Goal: Task Accomplishment & Management: Use online tool/utility

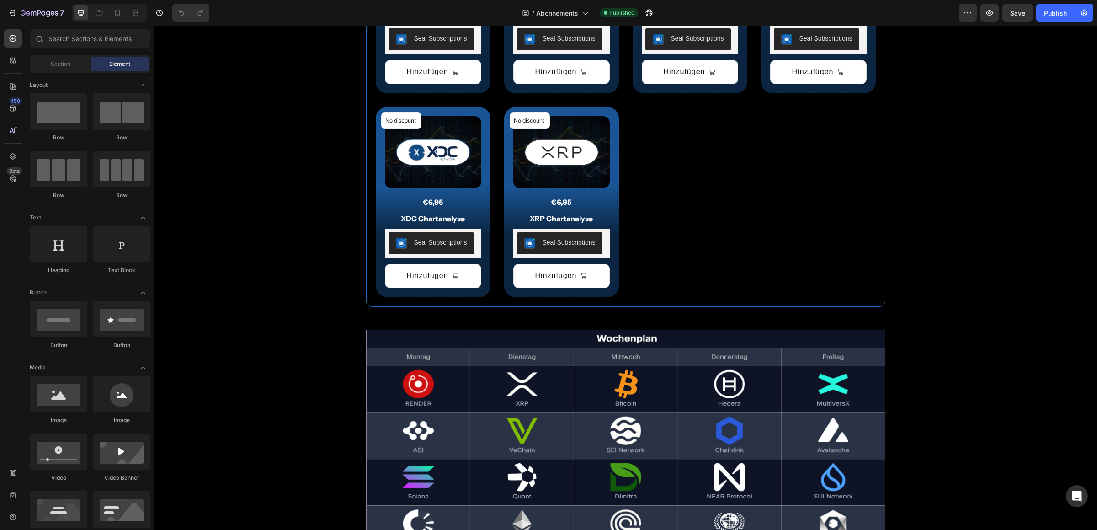
scroll to position [1626, 0]
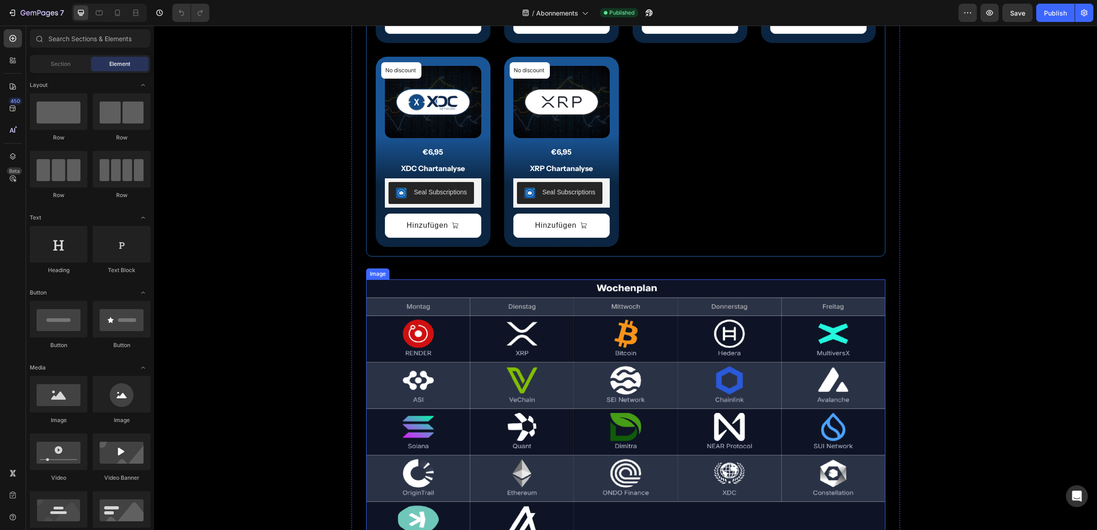
click at [619, 395] on img at bounding box center [625, 413] width 519 height 269
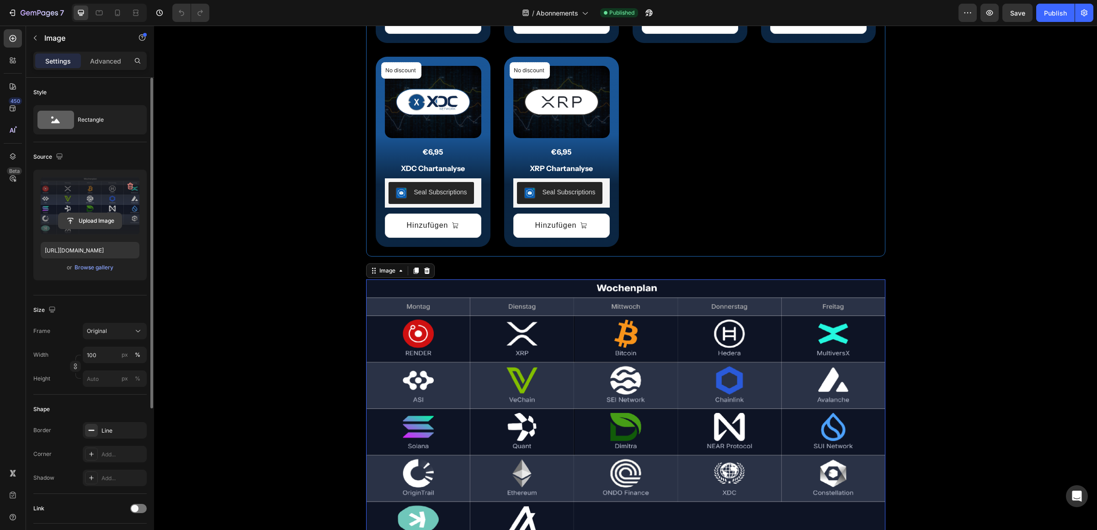
click at [87, 219] on input "file" at bounding box center [90, 221] width 63 height 16
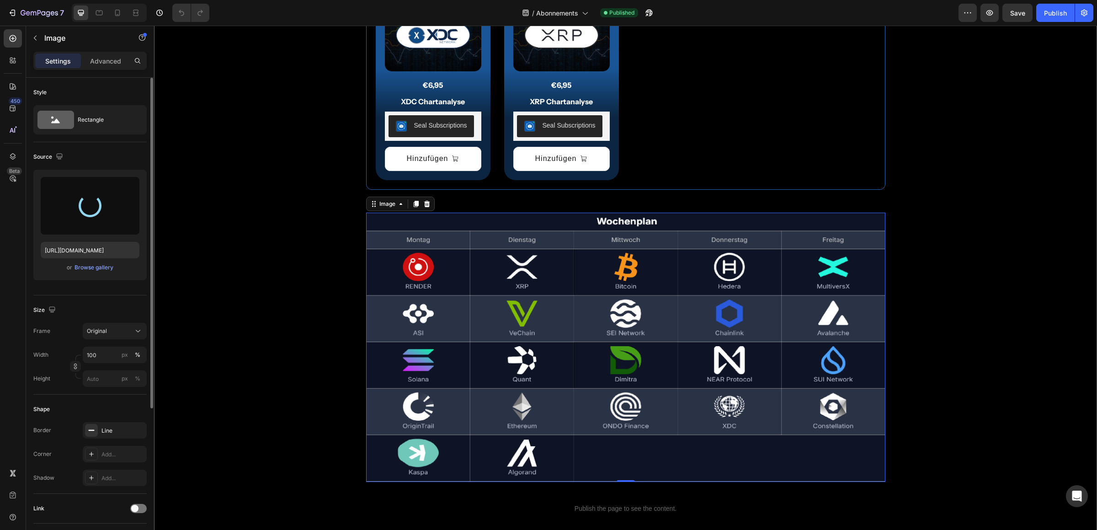
scroll to position [1722, 0]
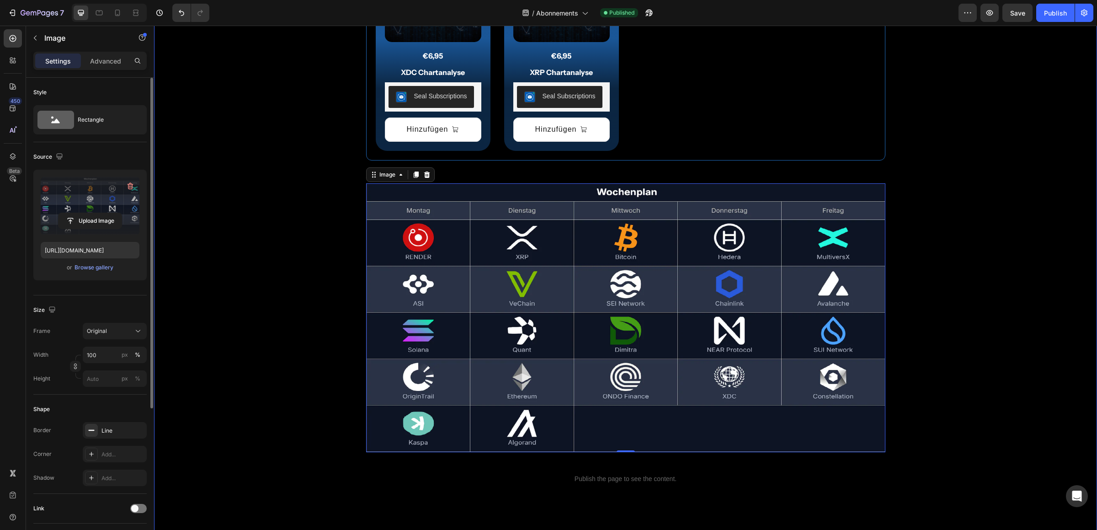
type input "[URL][DOMAIN_NAME]"
click at [1052, 16] on div "Publish" at bounding box center [1055, 13] width 23 height 10
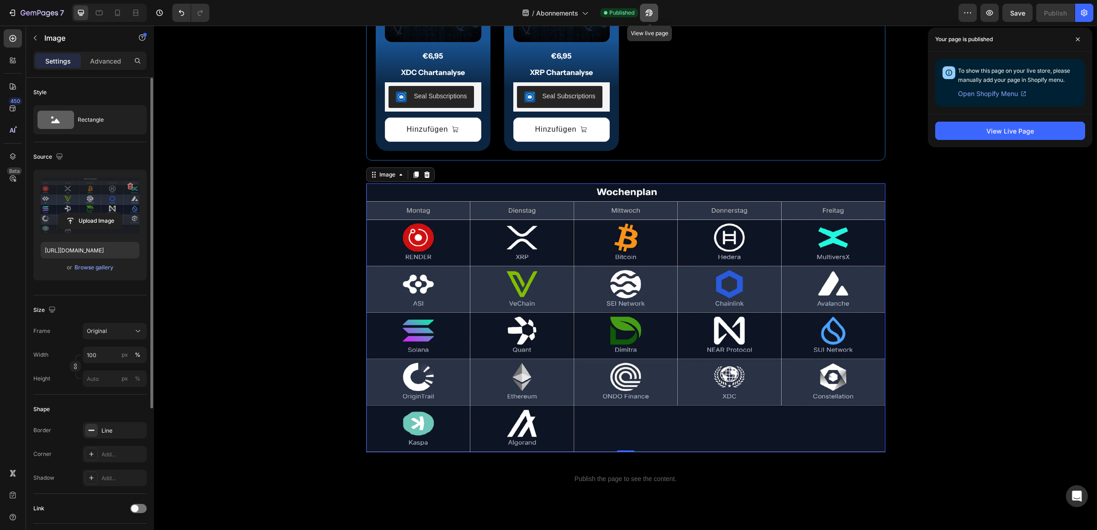
click at [647, 11] on icon "button" at bounding box center [648, 13] width 7 height 7
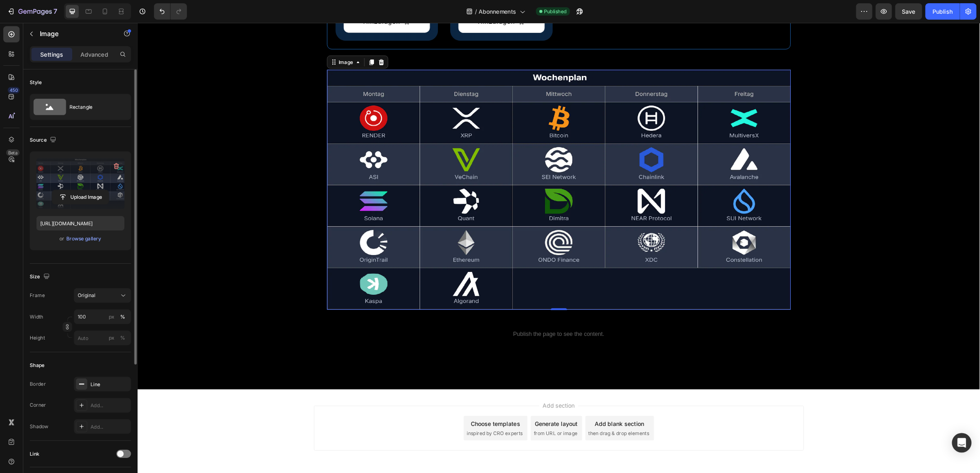
scroll to position [1770, 0]
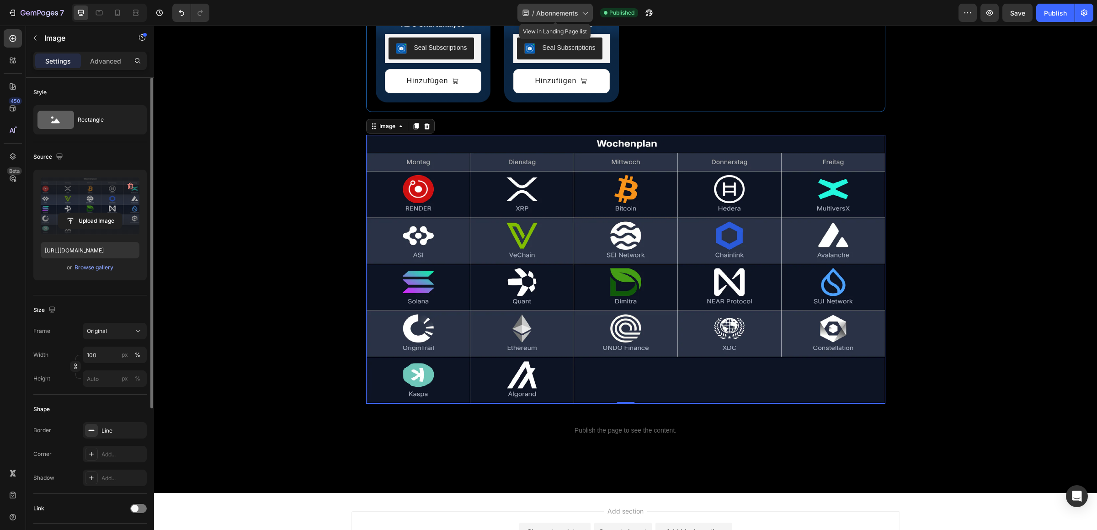
click at [573, 11] on span "Abonnements" at bounding box center [557, 13] width 42 height 10
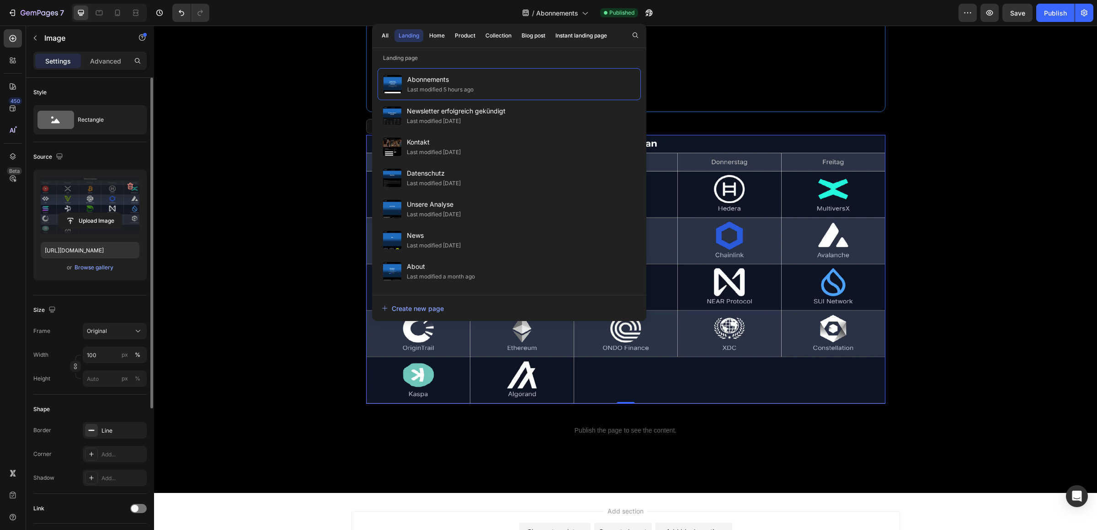
click at [665, 14] on div "/ Abonnements Published" at bounding box center [588, 13] width 742 height 18
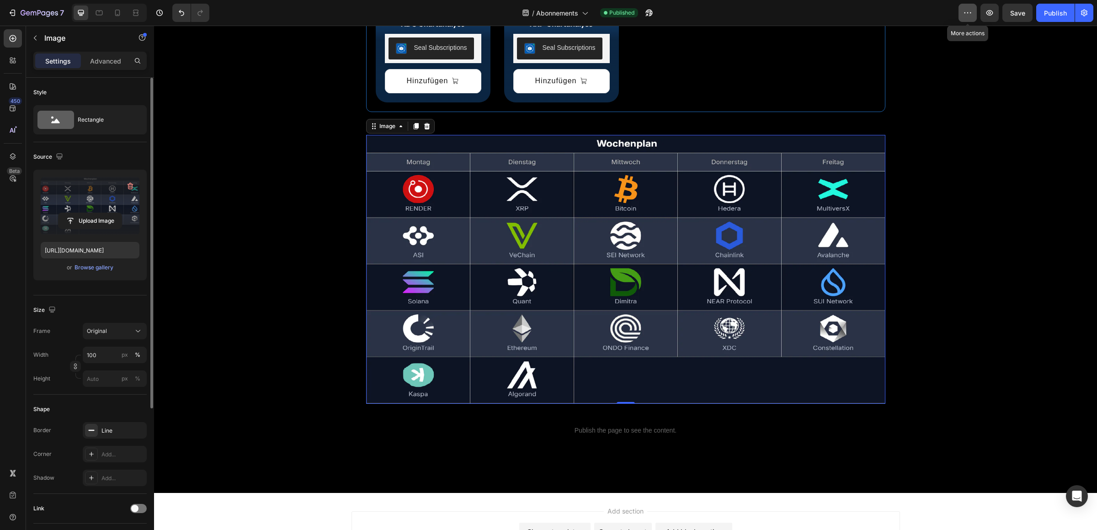
click at [964, 15] on icon "button" at bounding box center [967, 12] width 9 height 9
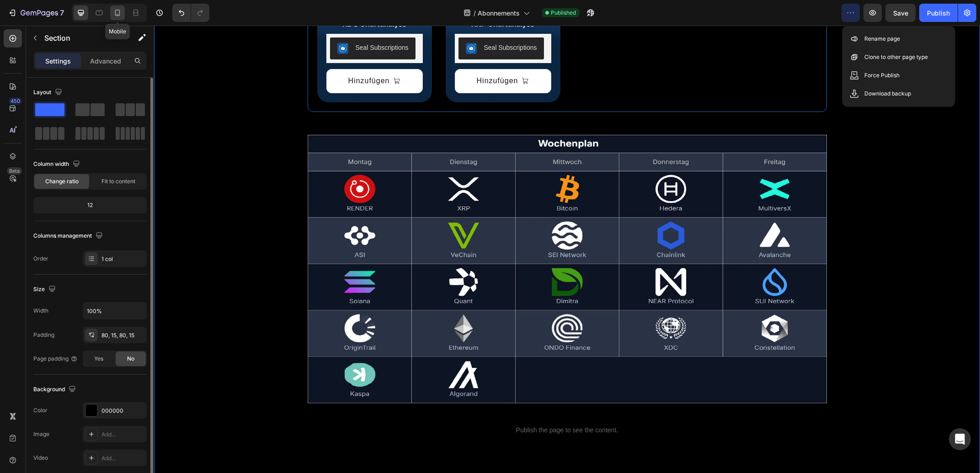
click at [115, 13] on icon at bounding box center [117, 12] width 9 height 9
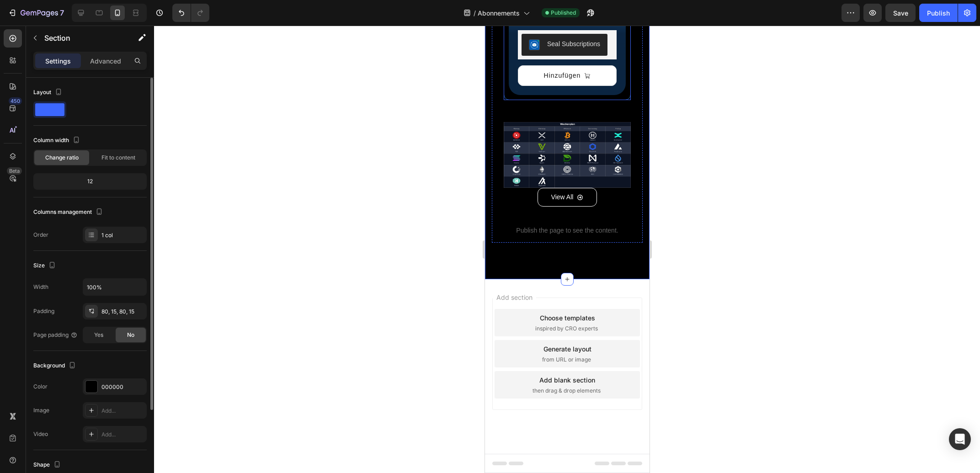
scroll to position [4971, 0]
click at [602, 198] on div "View All Button" at bounding box center [566, 196] width 127 height 19
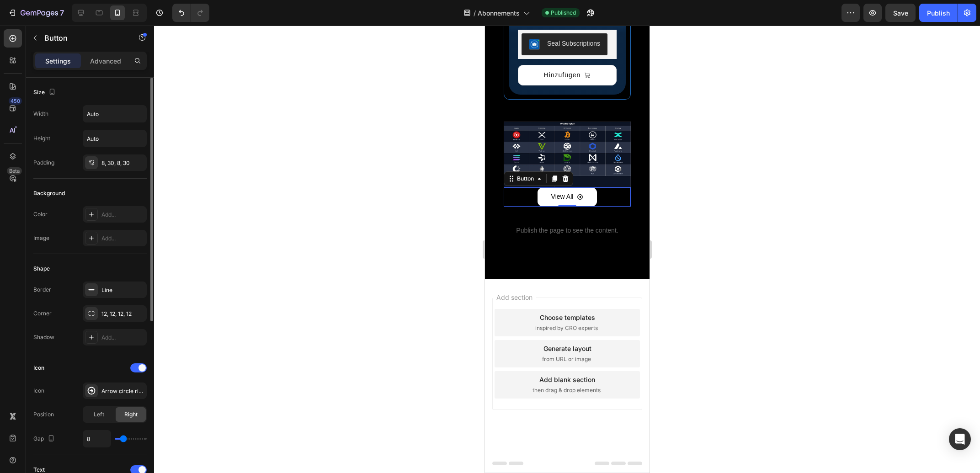
click at [577, 197] on icon "View All" at bounding box center [579, 196] width 5 height 5
click at [566, 181] on icon at bounding box center [565, 179] width 6 height 6
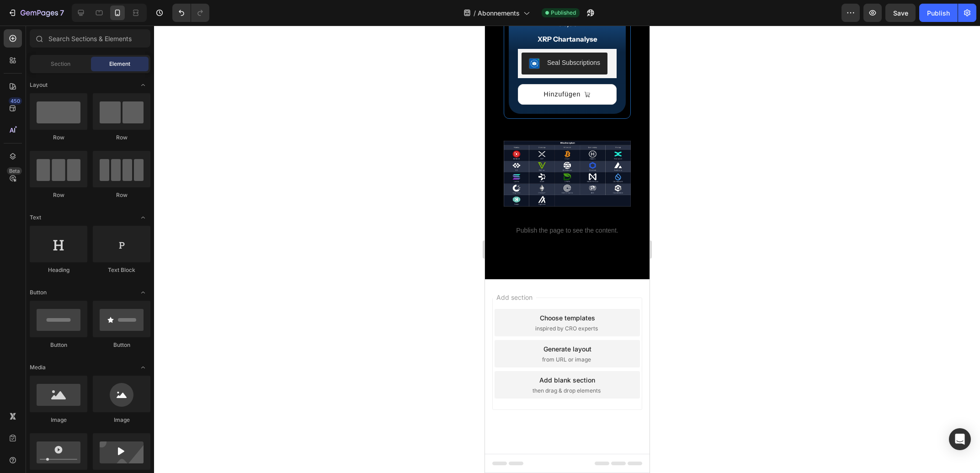
scroll to position [4952, 0]
click at [938, 16] on div "Publish" at bounding box center [938, 13] width 23 height 10
click at [99, 10] on icon at bounding box center [99, 12] width 9 height 9
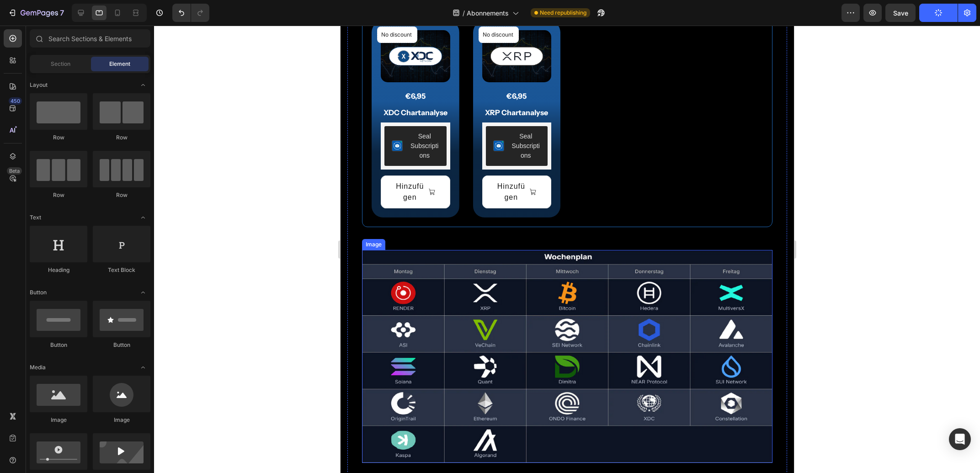
scroll to position [1713, 0]
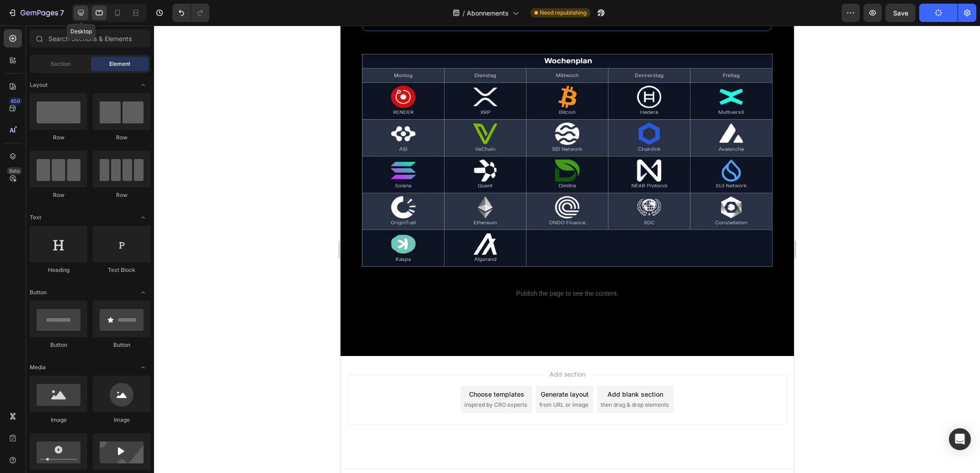
click at [82, 9] on icon at bounding box center [80, 12] width 9 height 9
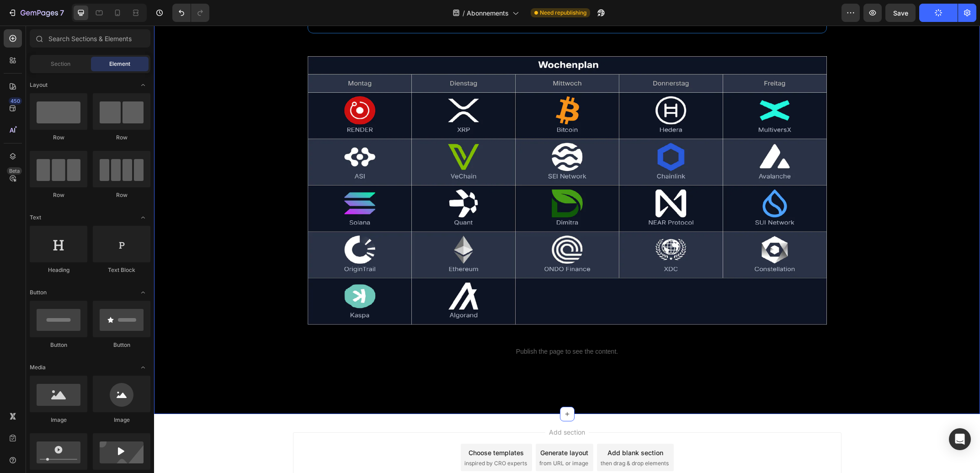
scroll to position [1773, 0]
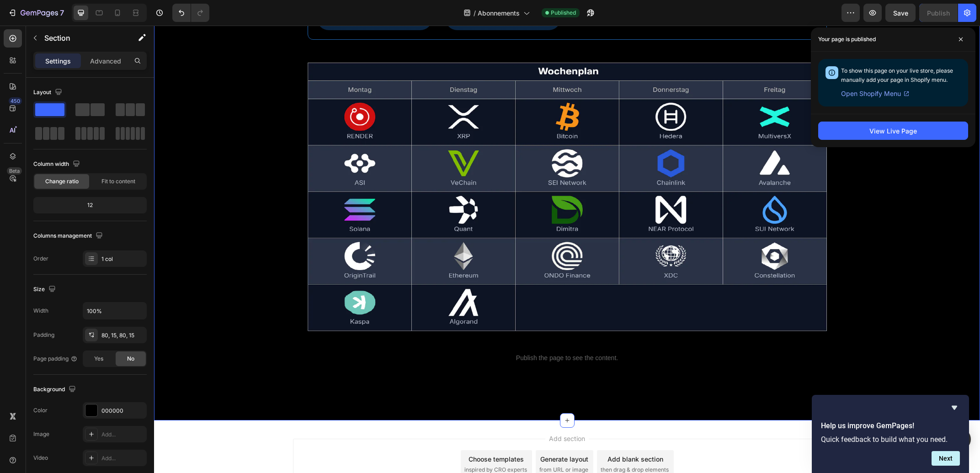
scroll to position [1577, 0]
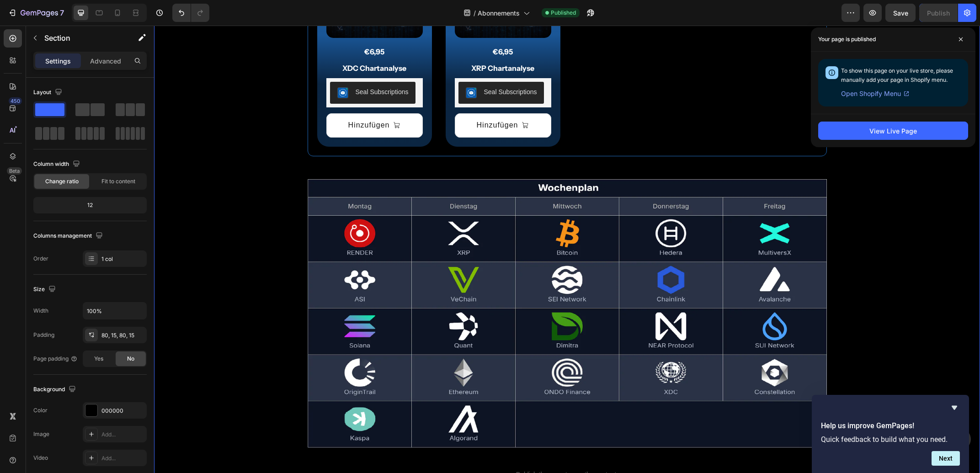
click at [117, 14] on icon at bounding box center [118, 14] width 2 height 1
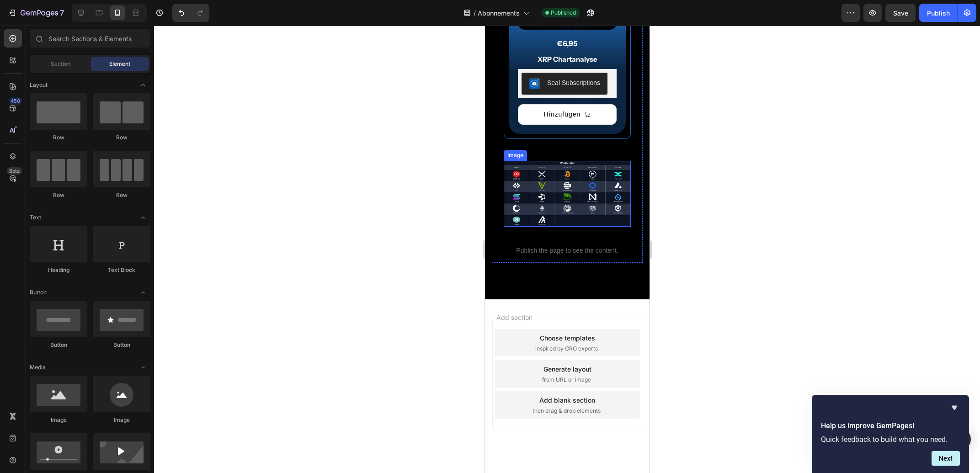
scroll to position [4854, 0]
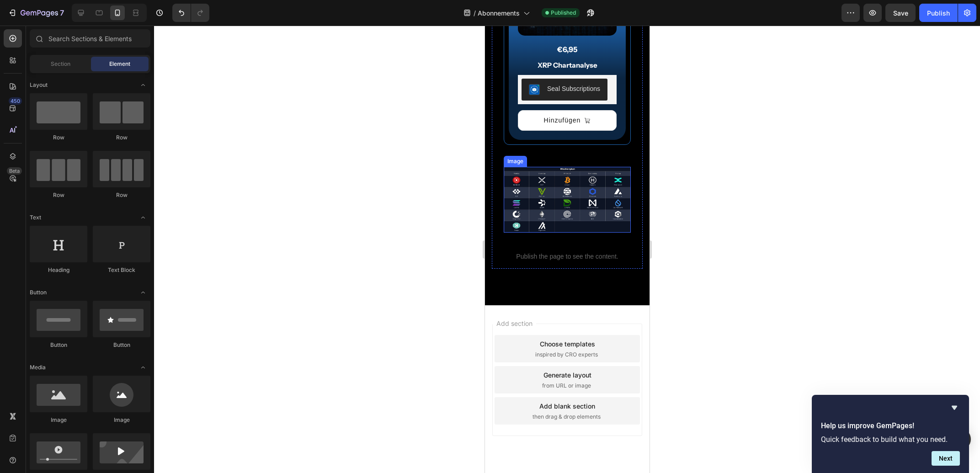
click at [544, 233] on img at bounding box center [566, 200] width 127 height 66
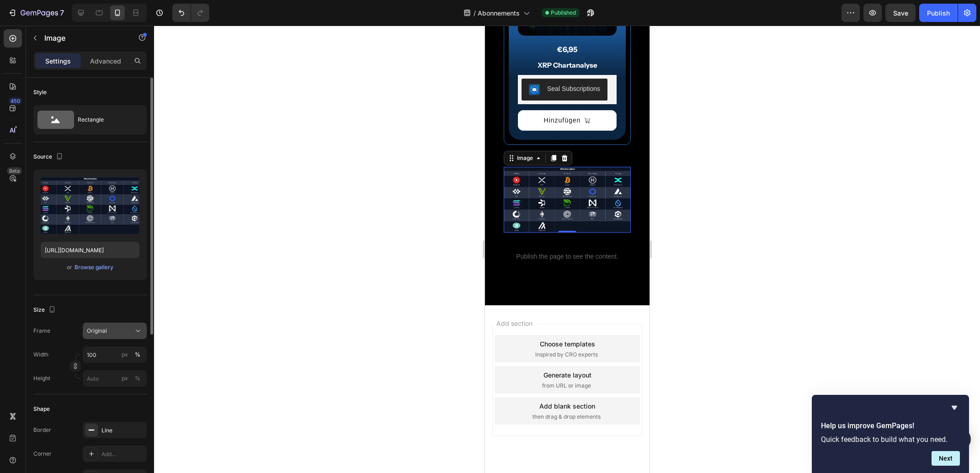
click at [115, 329] on div "Original" at bounding box center [109, 331] width 45 height 8
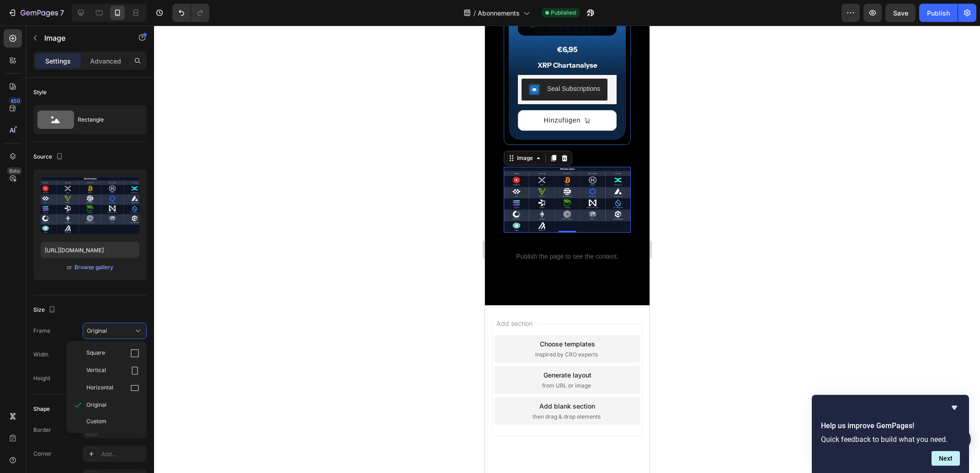
click at [272, 257] on div at bounding box center [567, 250] width 826 height 448
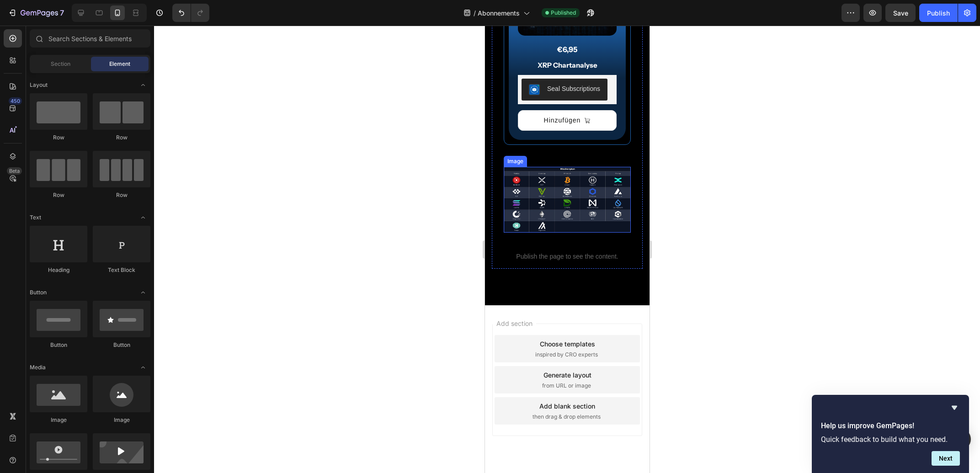
click at [537, 233] on img at bounding box center [566, 200] width 127 height 66
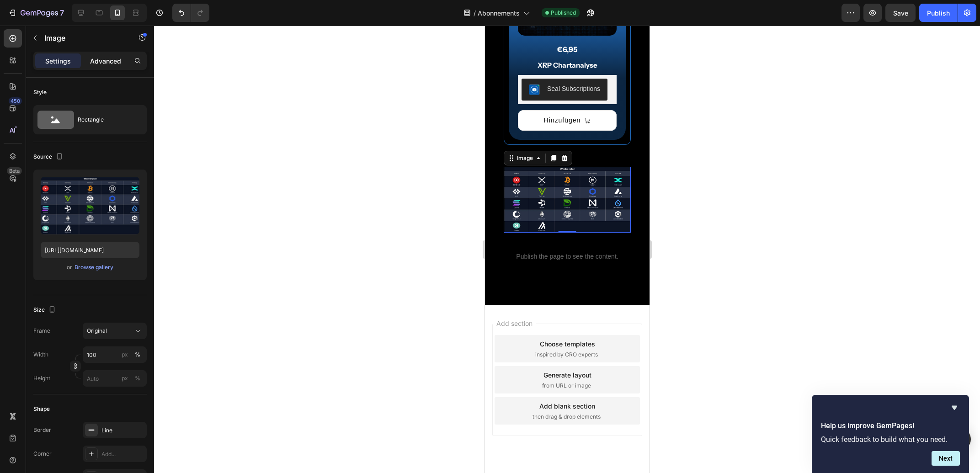
click at [96, 60] on p "Advanced" at bounding box center [105, 61] width 31 height 10
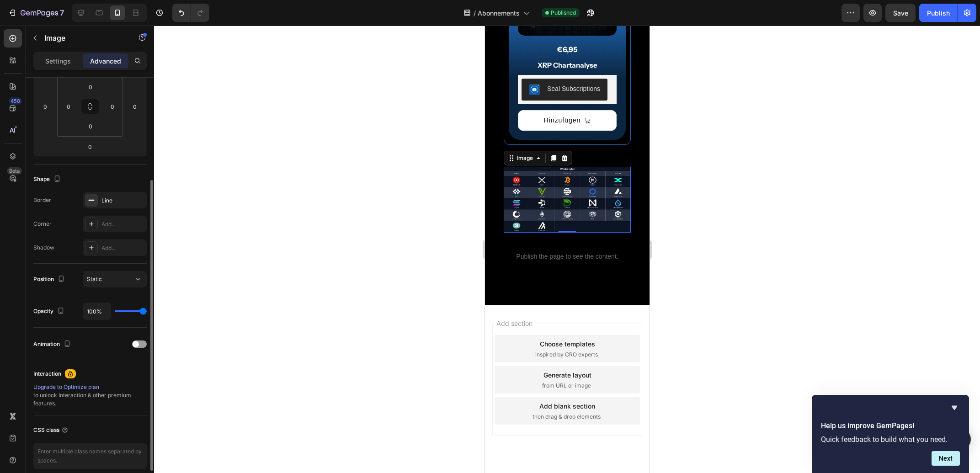
scroll to position [189, 0]
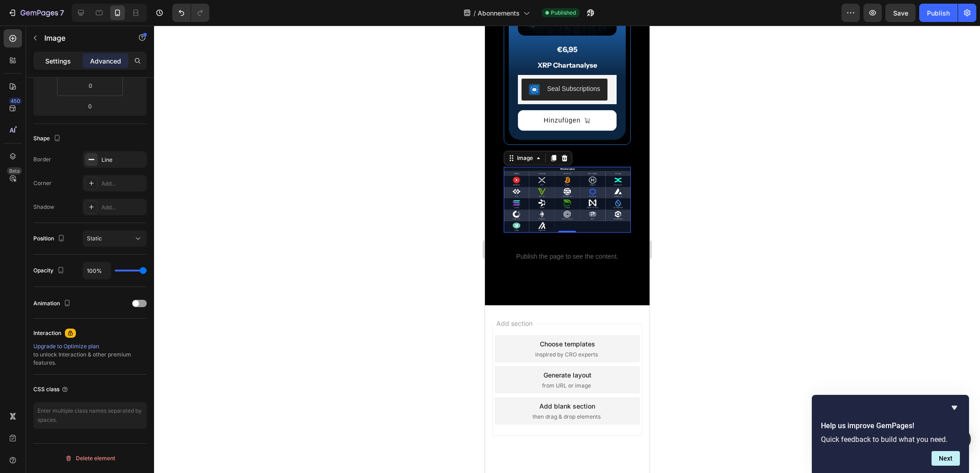
click at [58, 66] on div "Settings" at bounding box center [58, 60] width 46 height 15
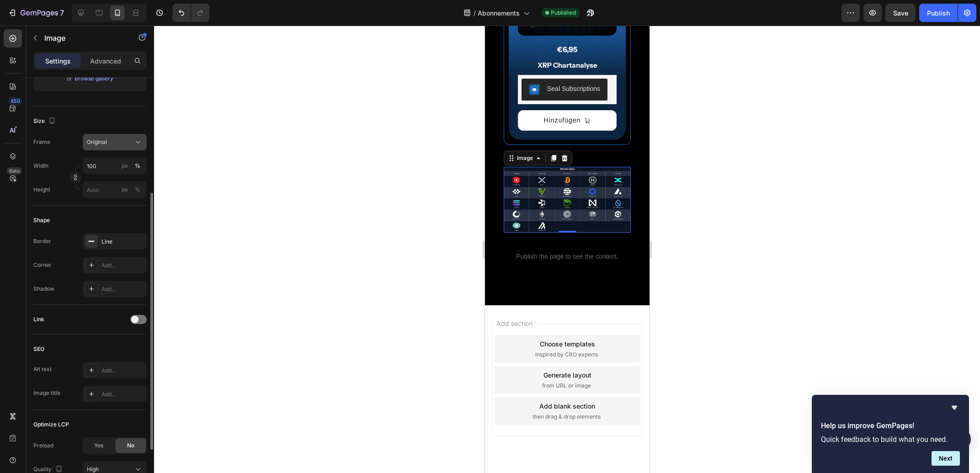
click at [107, 145] on div "Original" at bounding box center [109, 142] width 45 height 8
click at [76, 140] on div "Frame Original Square Vertical Horizontal Original Custom" at bounding box center [89, 142] width 113 height 16
click at [101, 163] on input "100" at bounding box center [115, 166] width 64 height 16
type input "200"
click at [219, 171] on div at bounding box center [567, 250] width 826 height 448
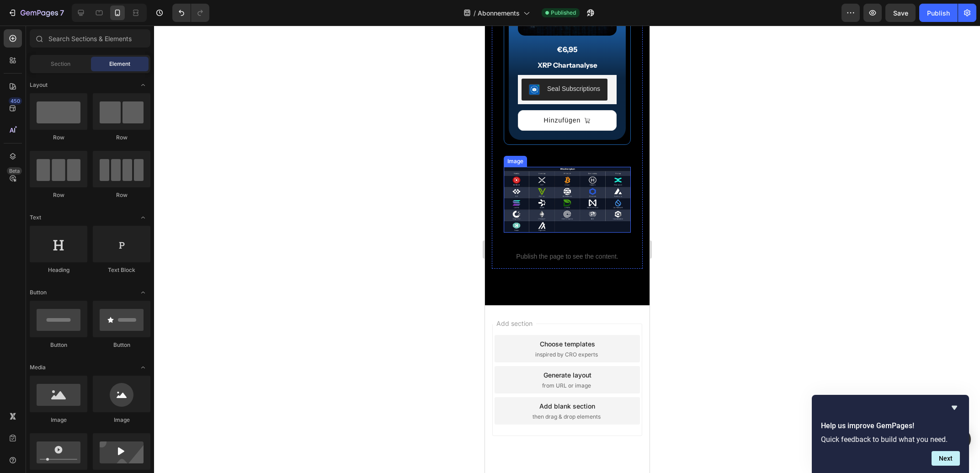
click at [522, 233] on img at bounding box center [566, 200] width 127 height 66
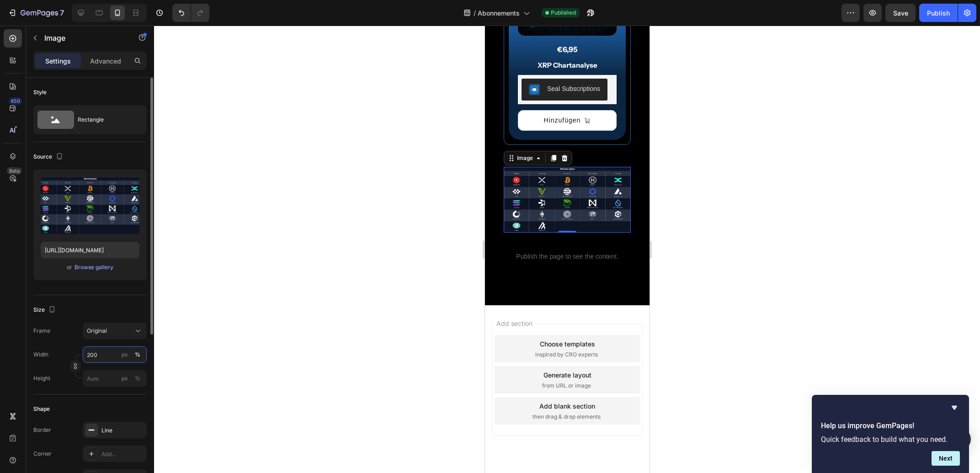
click at [102, 353] on input "200" at bounding box center [115, 354] width 64 height 16
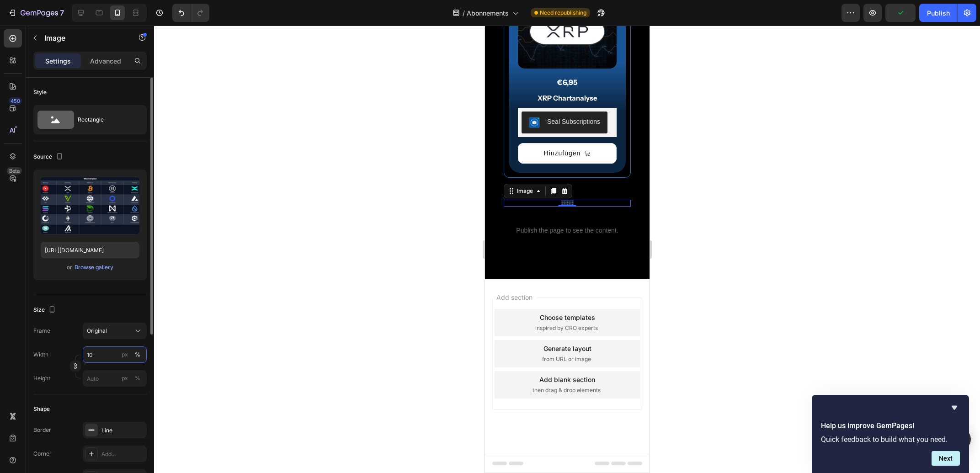
type input "100"
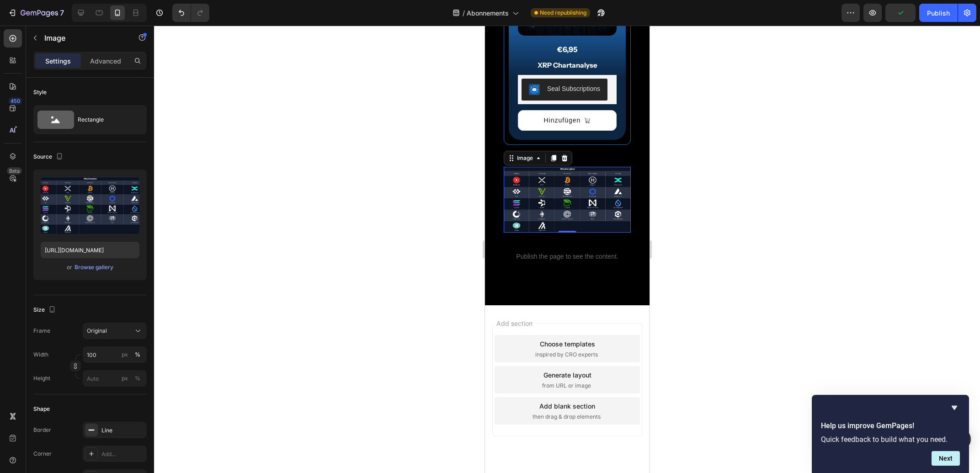
click at [232, 338] on div at bounding box center [567, 250] width 826 height 448
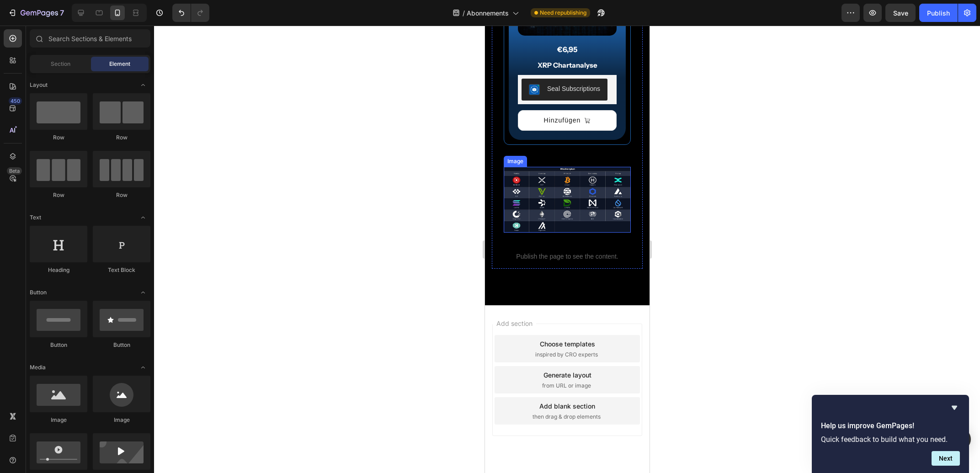
click at [528, 233] on img at bounding box center [566, 200] width 127 height 66
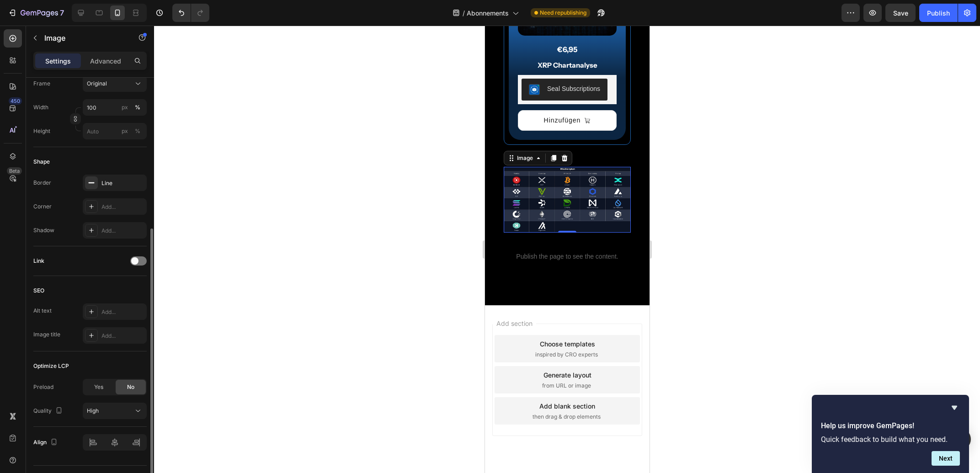
scroll to position [269, 0]
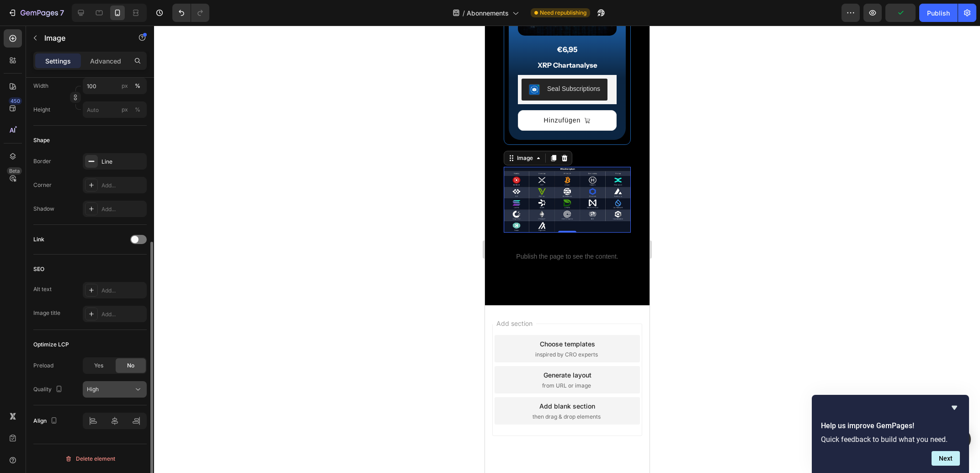
click at [107, 390] on div "High" at bounding box center [110, 389] width 47 height 8
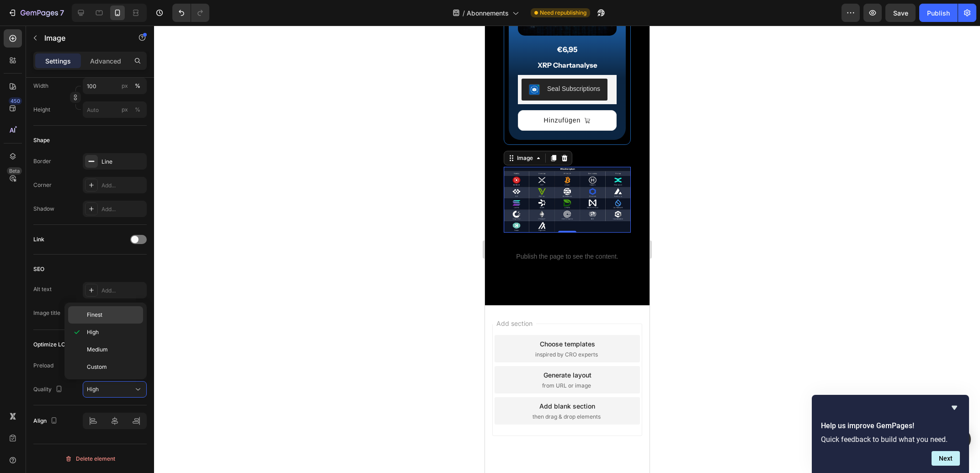
click at [92, 313] on span "Finest" at bounding box center [95, 315] width 16 height 8
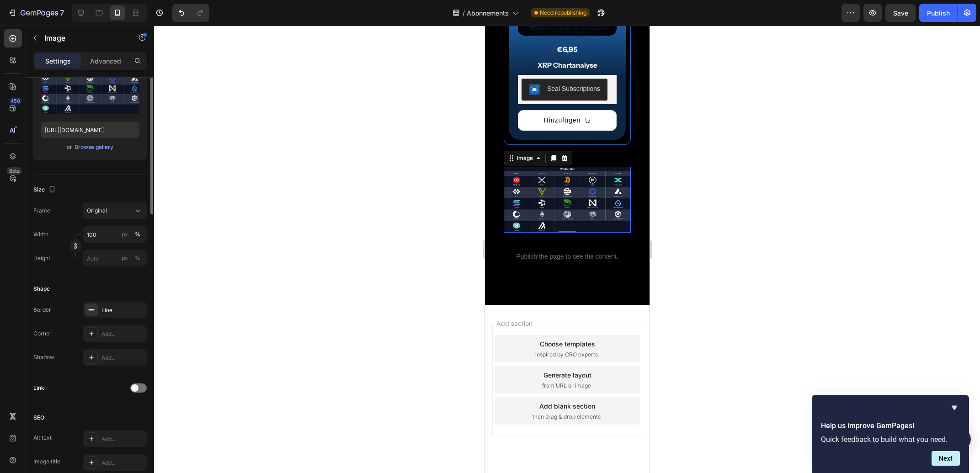
scroll to position [0, 0]
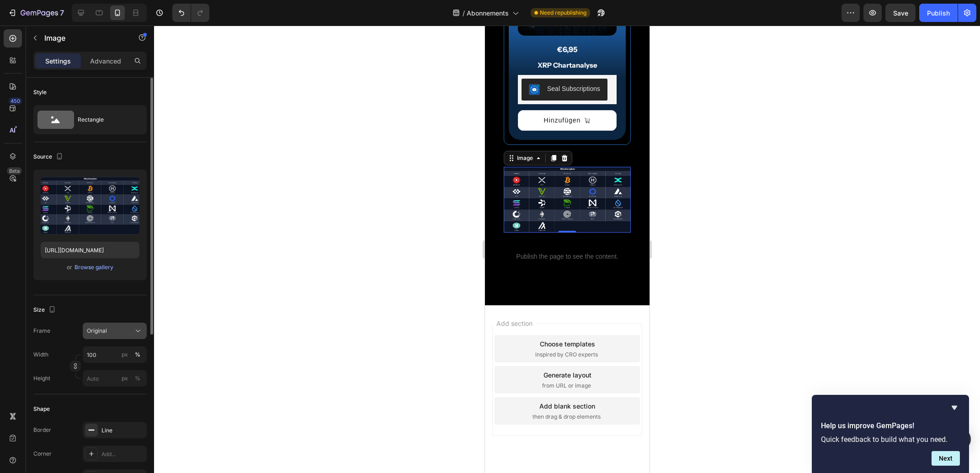
click at [97, 331] on span "Original" at bounding box center [97, 331] width 20 height 8
click at [112, 419] on div "Custom" at bounding box center [112, 421] width 53 height 8
click at [106, 347] on button "Custom" at bounding box center [115, 354] width 64 height 16
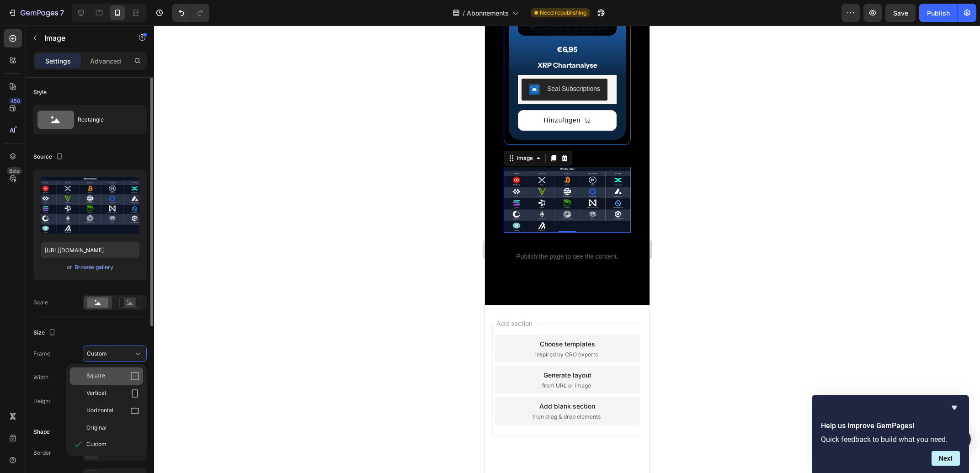
click at [101, 375] on span "Square" at bounding box center [95, 376] width 19 height 9
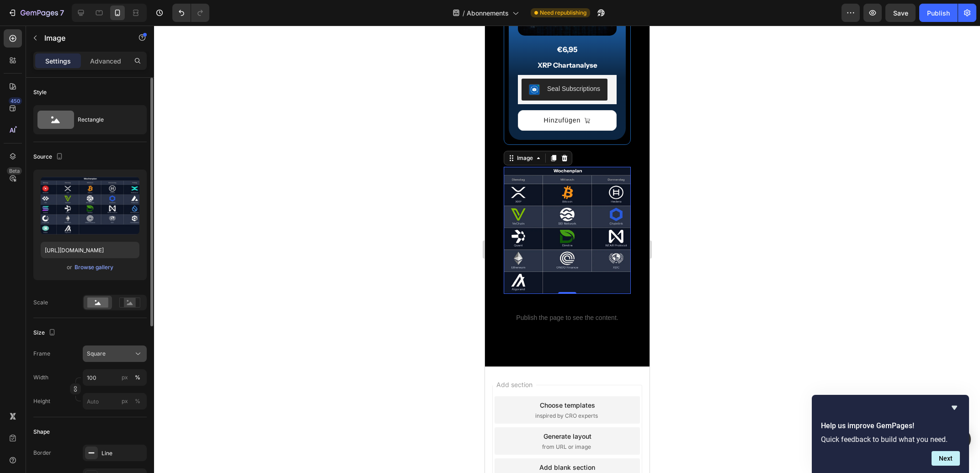
click at [101, 354] on span "Square" at bounding box center [96, 354] width 19 height 8
click at [101, 391] on span "Vertical" at bounding box center [96, 393] width 20 height 9
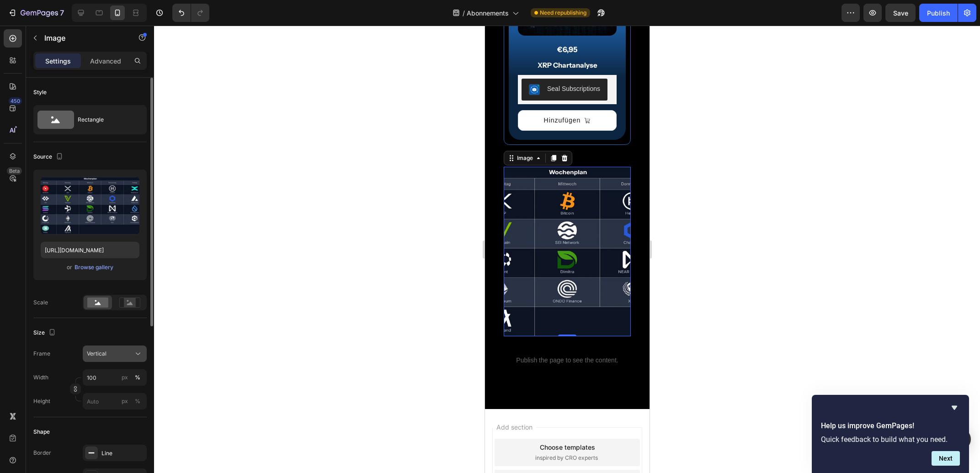
click at [109, 351] on div "Vertical" at bounding box center [109, 354] width 45 height 8
click at [105, 410] on span "Horizontal" at bounding box center [99, 410] width 27 height 9
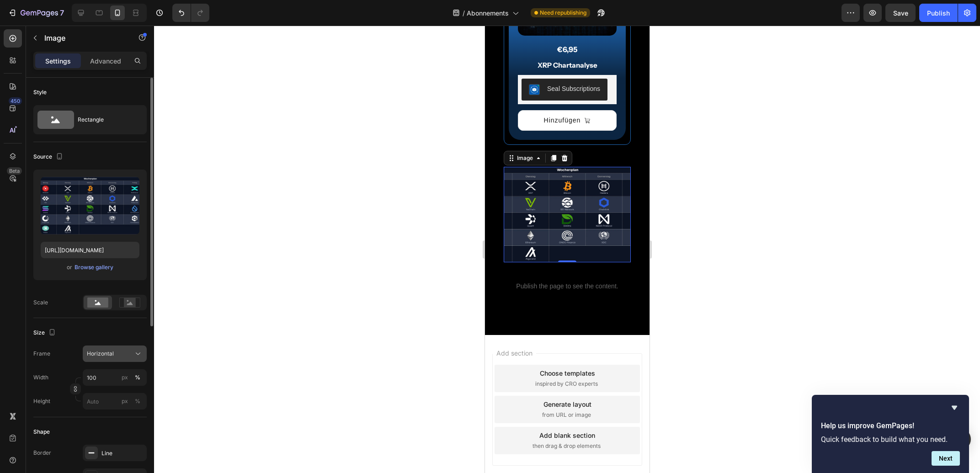
click at [110, 353] on span "Horizontal" at bounding box center [100, 354] width 27 height 8
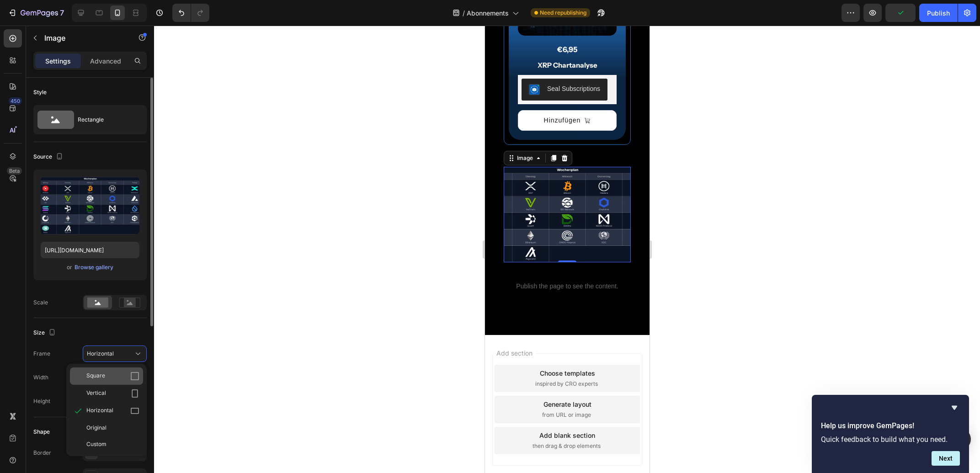
click at [102, 374] on span "Square" at bounding box center [95, 376] width 19 height 9
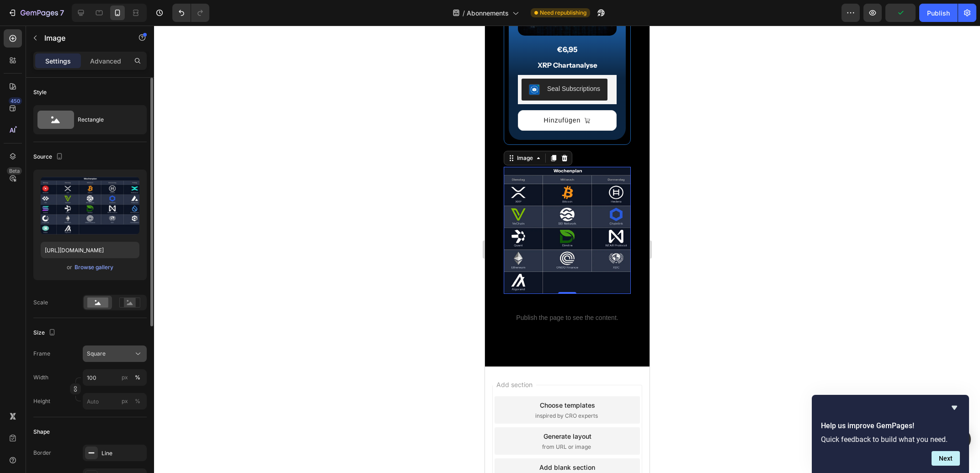
click at [111, 355] on div "Square" at bounding box center [109, 354] width 45 height 8
click at [105, 439] on div "Custom" at bounding box center [106, 444] width 73 height 16
click at [104, 359] on button "Custom" at bounding box center [115, 354] width 64 height 16
click at [105, 426] on span "Original" at bounding box center [96, 428] width 20 height 8
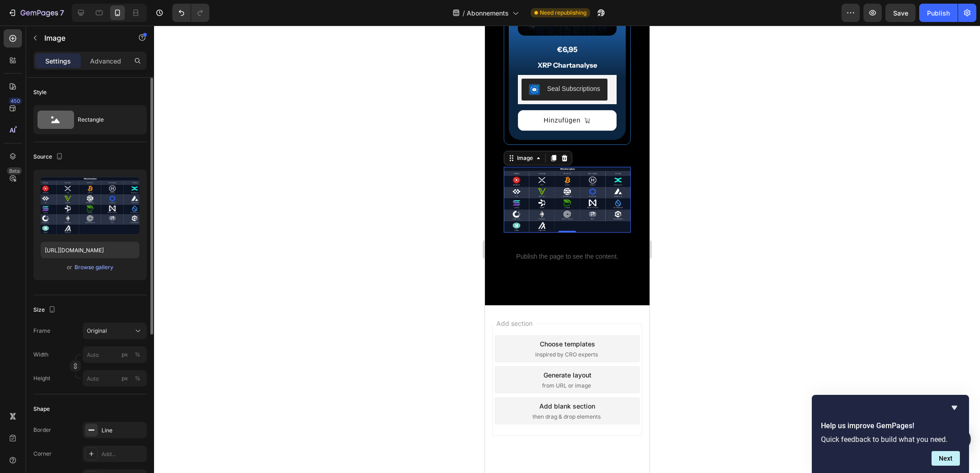
click at [98, 304] on div "Size" at bounding box center [89, 310] width 113 height 15
click at [96, 356] on input "px %" at bounding box center [115, 354] width 64 height 16
click at [75, 313] on div "Size" at bounding box center [89, 310] width 113 height 15
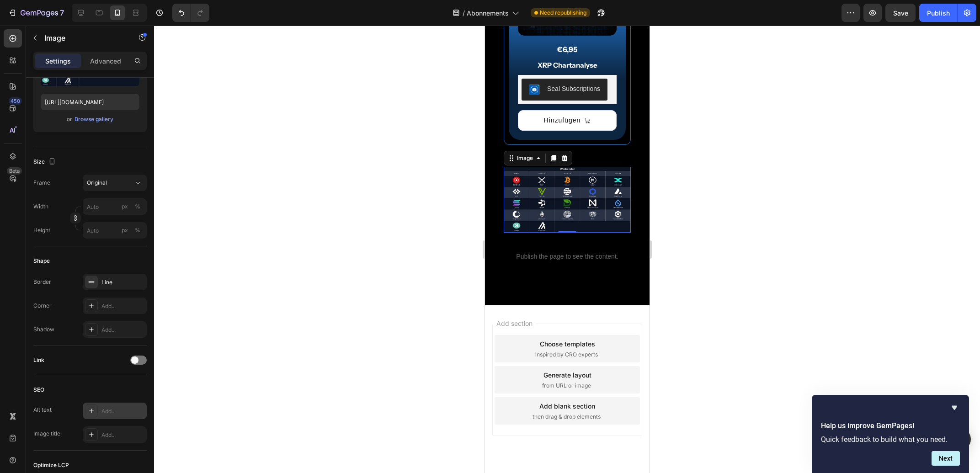
scroll to position [247, 0]
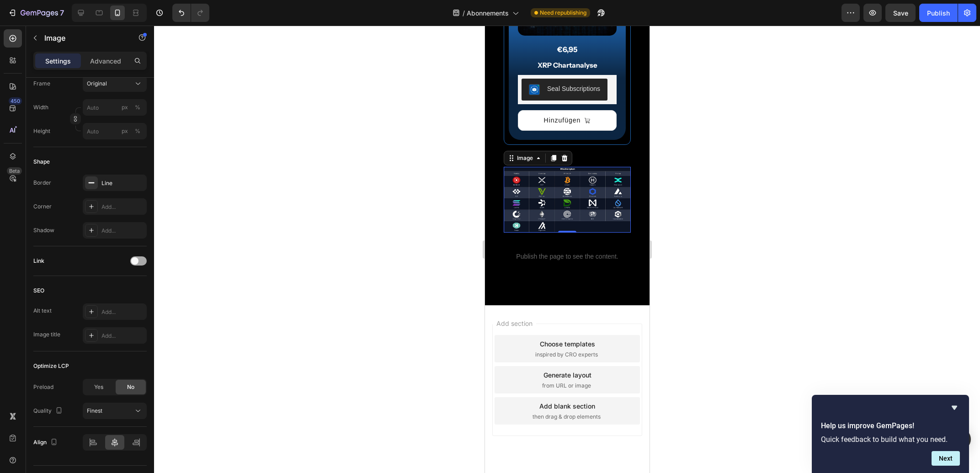
click at [135, 262] on span at bounding box center [134, 260] width 7 height 7
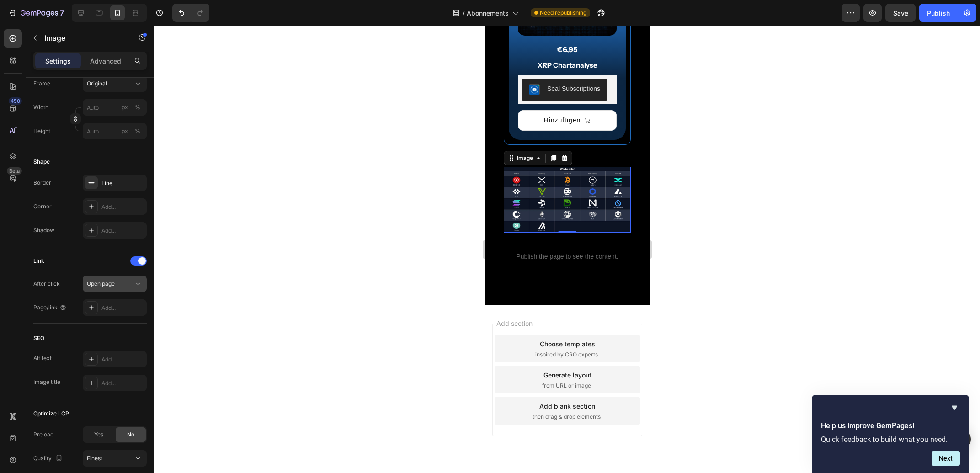
click at [121, 283] on div "Open page" at bounding box center [110, 284] width 47 height 8
click at [104, 339] on span "Open popup" at bounding box center [102, 341] width 31 height 8
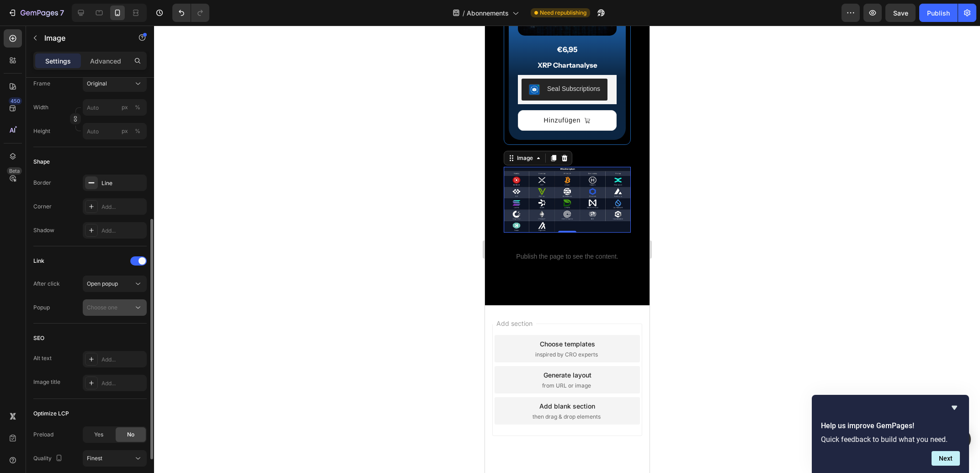
click at [106, 307] on span "Choose one" at bounding box center [102, 307] width 31 height 7
click at [105, 262] on div "Link" at bounding box center [89, 261] width 113 height 15
click at [121, 281] on div "Open popup" at bounding box center [110, 284] width 47 height 8
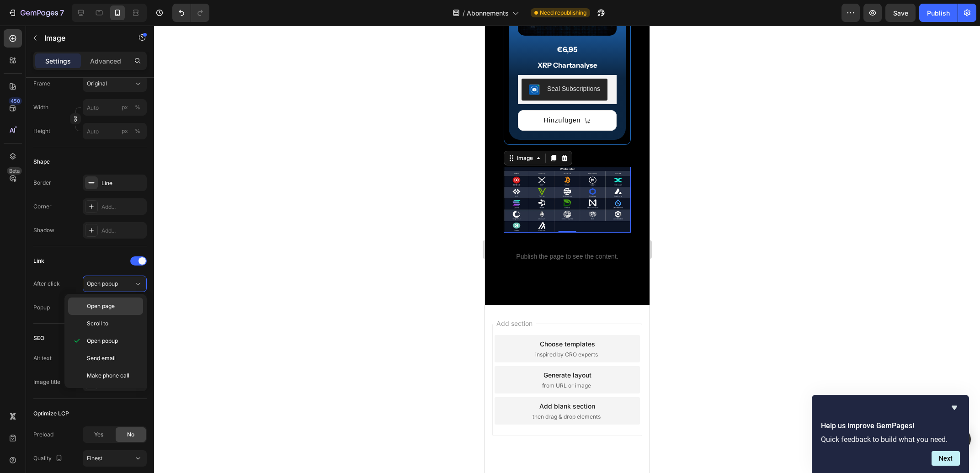
click at [112, 306] on span "Open page" at bounding box center [101, 306] width 28 height 8
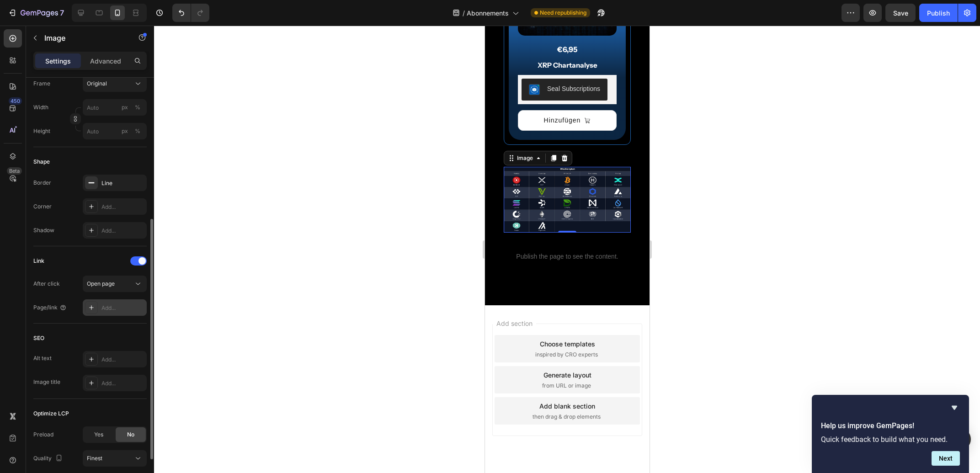
click at [108, 305] on div "Add..." at bounding box center [122, 308] width 43 height 8
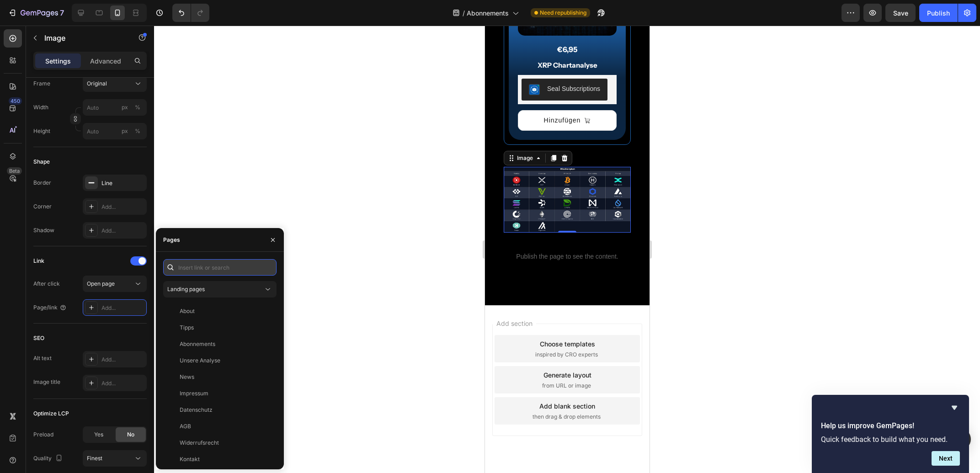
click at [195, 268] on input "text" at bounding box center [219, 267] width 113 height 16
paste input "[URL][DOMAIN_NAME]"
type input "[URL][DOMAIN_NAME]"
click at [200, 294] on div "[URL][DOMAIN_NAME] View" at bounding box center [218, 289] width 110 height 16
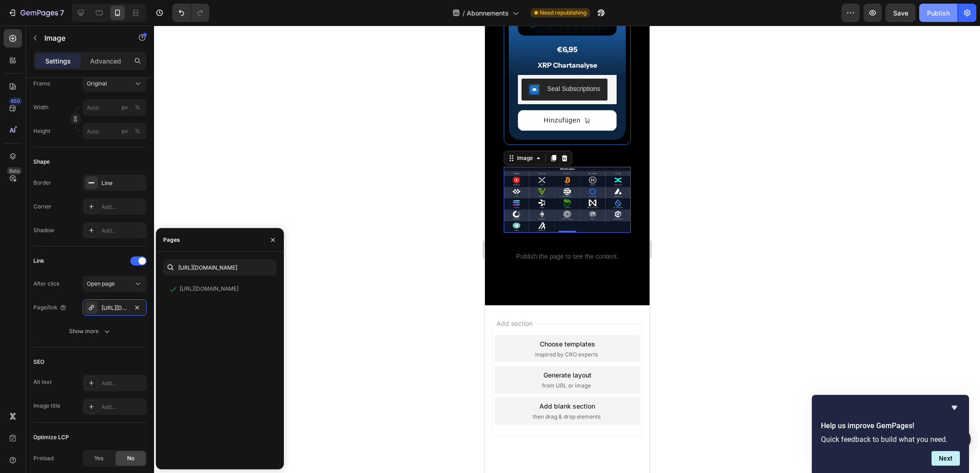
click at [943, 16] on div "Publish" at bounding box center [938, 13] width 23 height 10
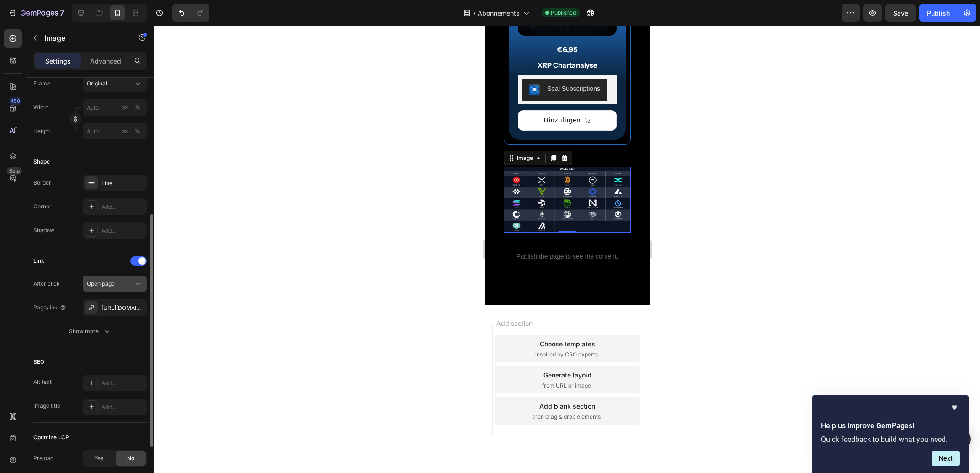
click at [122, 285] on div "Open page" at bounding box center [110, 284] width 47 height 8
click at [77, 270] on div "Link After click Open page Page/link [URL][DOMAIN_NAME] Show more" at bounding box center [89, 297] width 113 height 86
click at [96, 331] on div "Show more" at bounding box center [90, 331] width 43 height 9
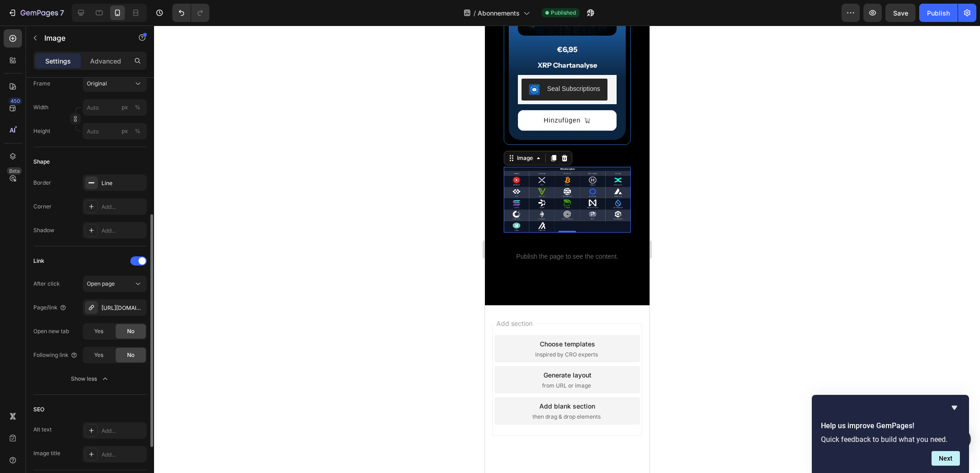
click at [131, 333] on span "No" at bounding box center [130, 331] width 7 height 8
click at [95, 333] on span "Yes" at bounding box center [98, 331] width 9 height 8
click at [935, 9] on div "Publish" at bounding box center [938, 13] width 23 height 10
click at [130, 326] on div "No" at bounding box center [131, 331] width 30 height 15
click at [101, 334] on span "Yes" at bounding box center [98, 331] width 9 height 8
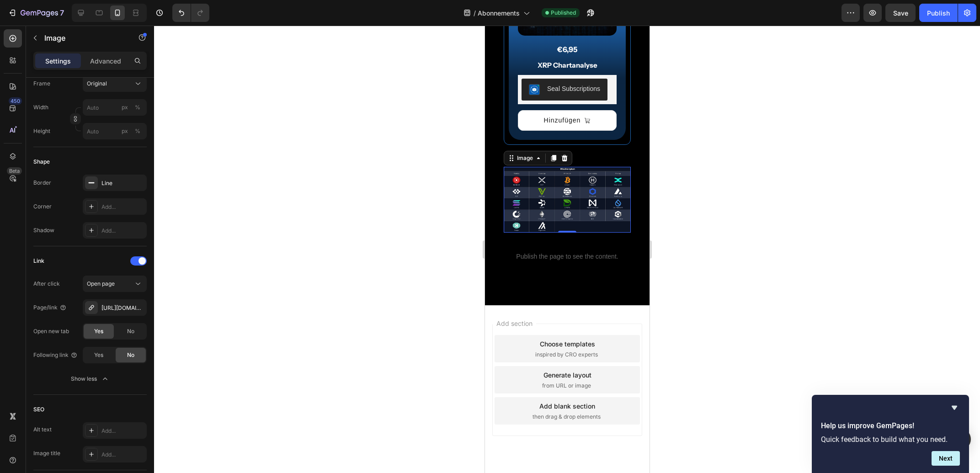
click at [302, 287] on div at bounding box center [567, 250] width 826 height 448
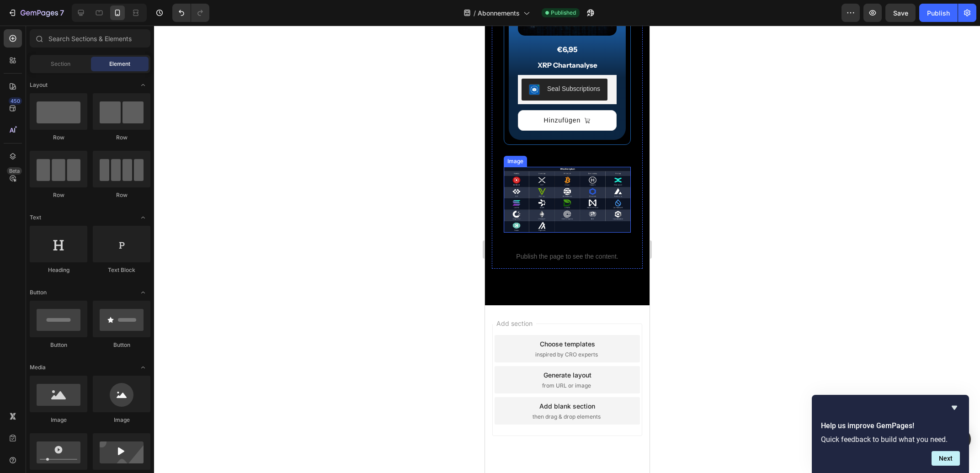
click at [561, 233] on img at bounding box center [566, 200] width 127 height 66
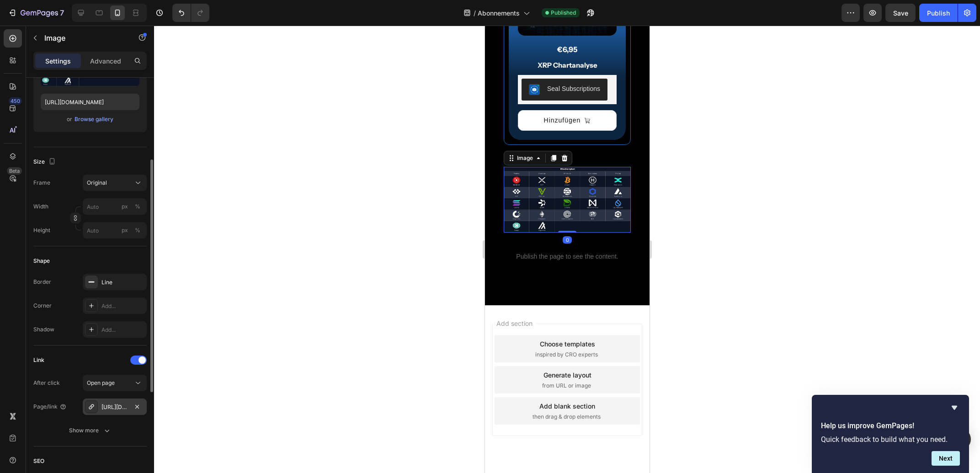
scroll to position [297, 0]
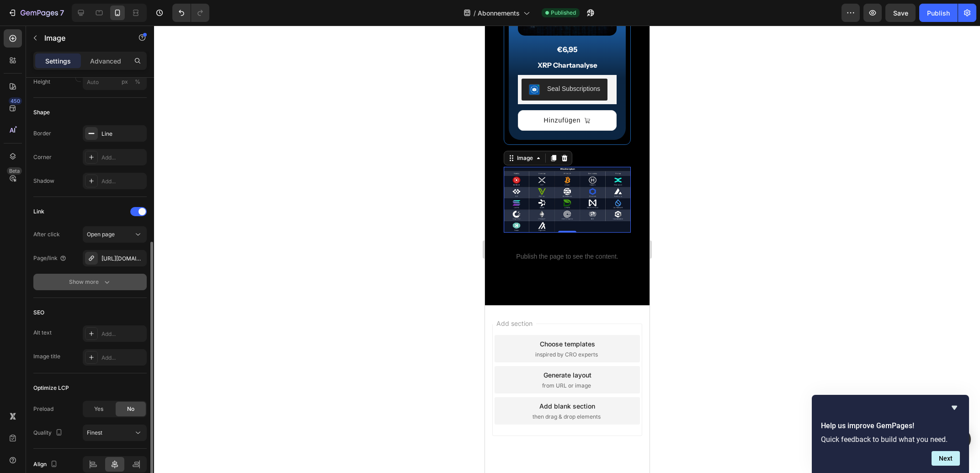
click at [96, 279] on div "Show more" at bounding box center [90, 281] width 43 height 9
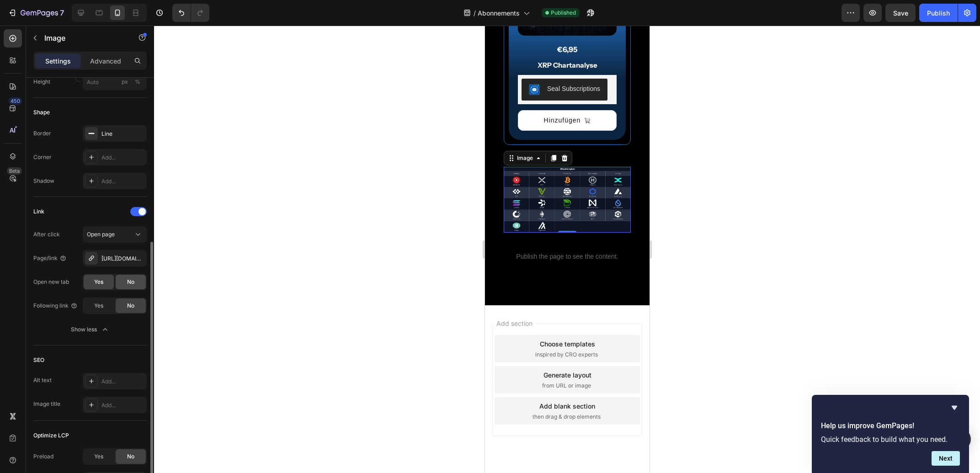
click at [130, 279] on span "No" at bounding box center [130, 282] width 7 height 8
click at [943, 14] on div "Publish" at bounding box center [938, 13] width 23 height 10
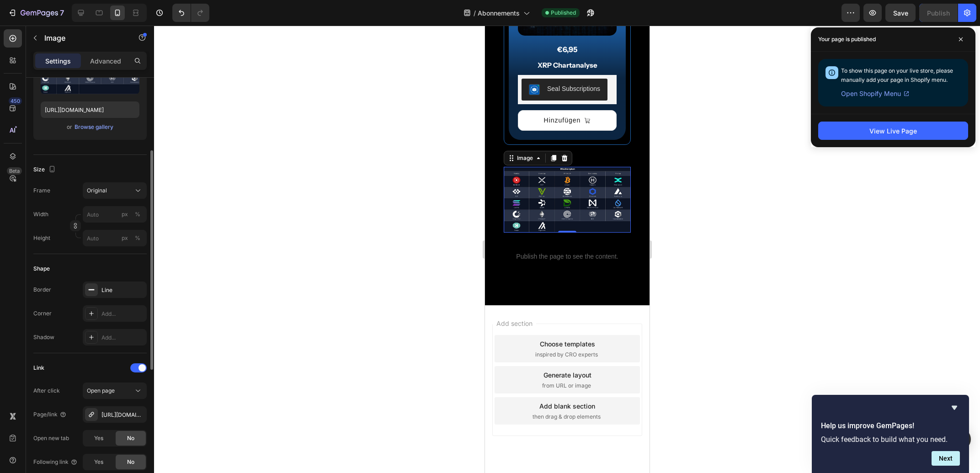
scroll to position [0, 0]
